Goal: Information Seeking & Learning: Learn about a topic

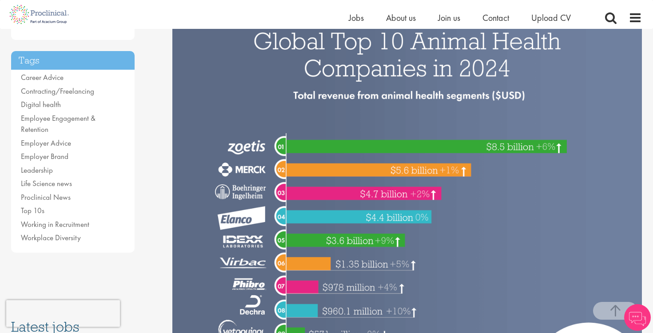
click at [391, 145] on img at bounding box center [407, 200] width 470 height 392
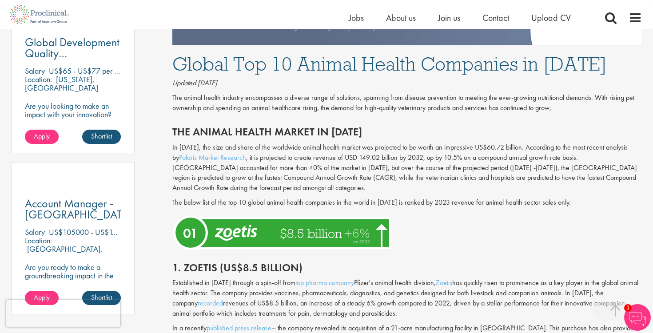
scroll to position [570, 0]
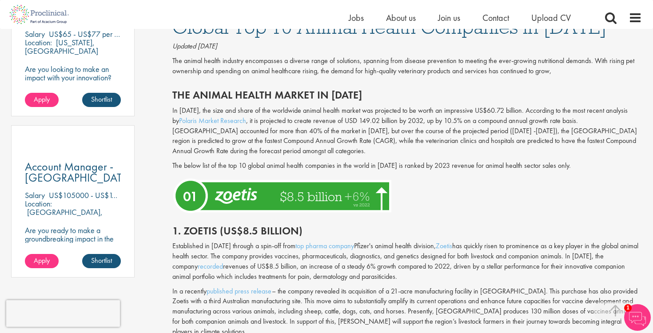
click at [325, 191] on img at bounding box center [283, 195] width 223 height 41
click at [337, 247] on link "top pharma company" at bounding box center [324, 245] width 59 height 9
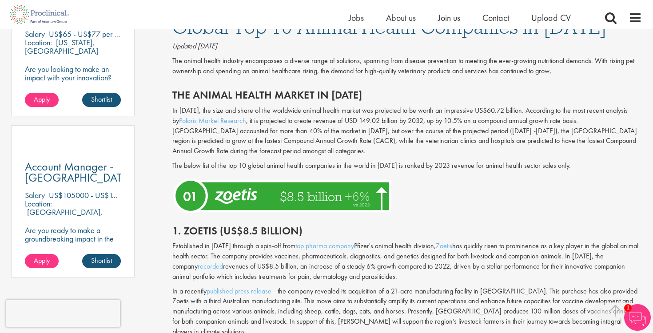
click at [436, 197] on div at bounding box center [407, 195] width 483 height 41
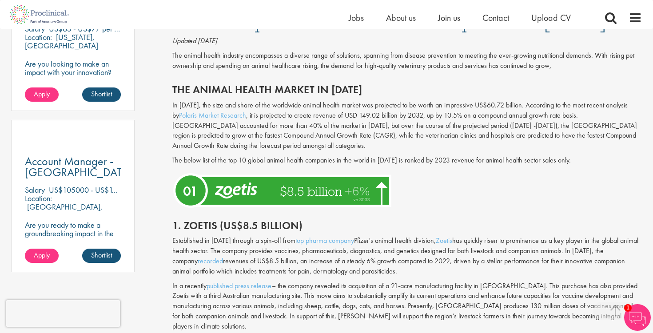
scroll to position [578, 0]
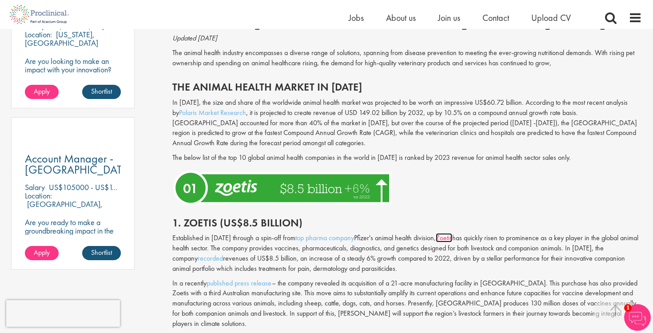
click at [442, 239] on link "Zoetis" at bounding box center [444, 237] width 16 height 9
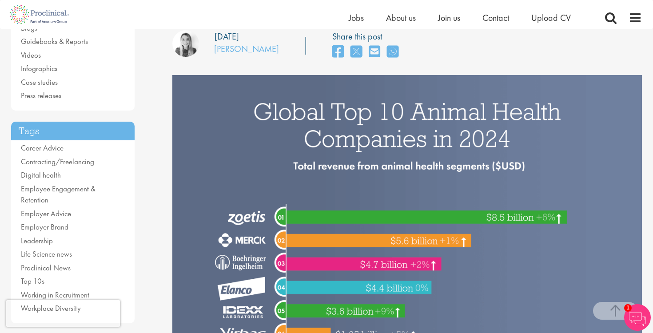
scroll to position [0, 0]
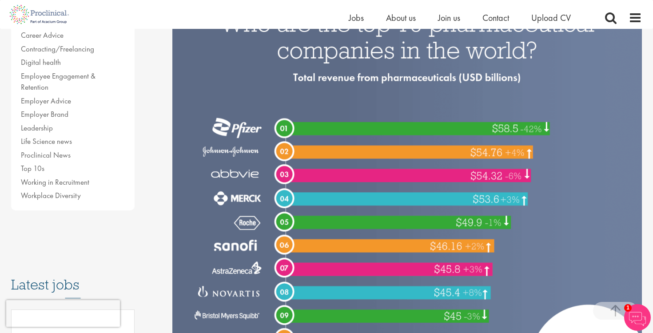
scroll to position [306, 0]
